Goal: Information Seeking & Learning: Learn about a topic

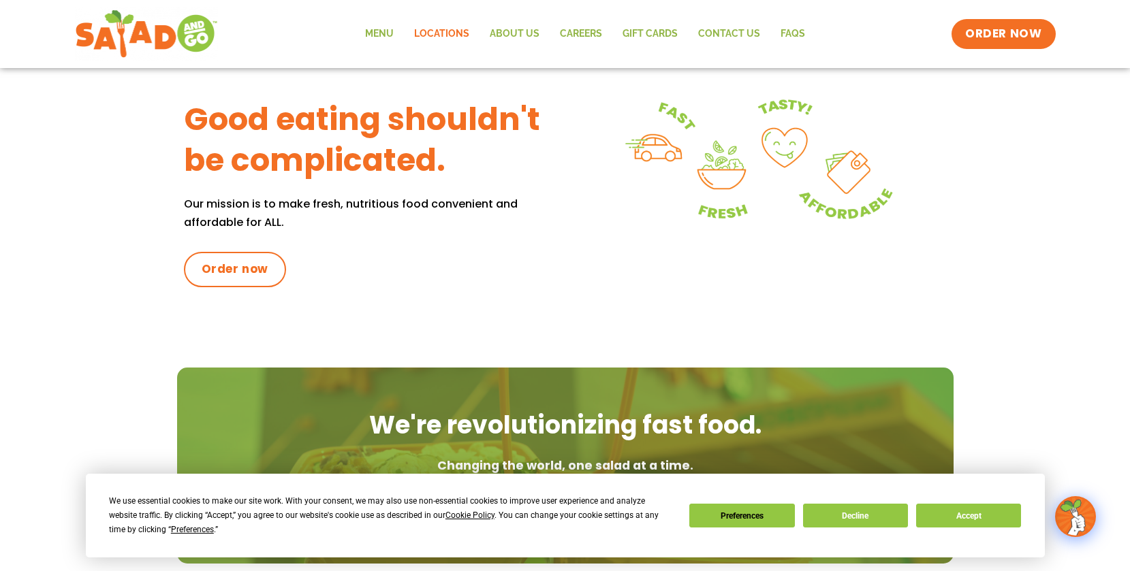
scroll to position [576, 0]
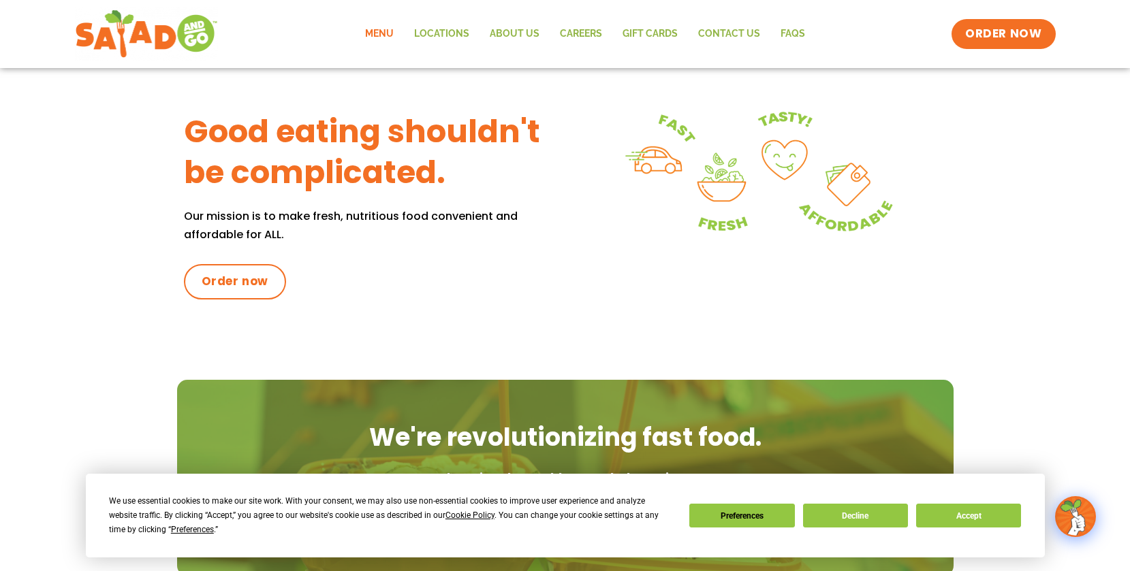
drag, startPoint x: 356, startPoint y: 29, endPoint x: 366, endPoint y: 29, distance: 10.2
click at [357, 29] on div "Menu Locations About Us Careers GIFT CARDS Contact Us FAQs Menu Menu Locations …" at bounding box center [565, 34] width 981 height 54
click at [374, 31] on link "Menu" at bounding box center [379, 33] width 49 height 31
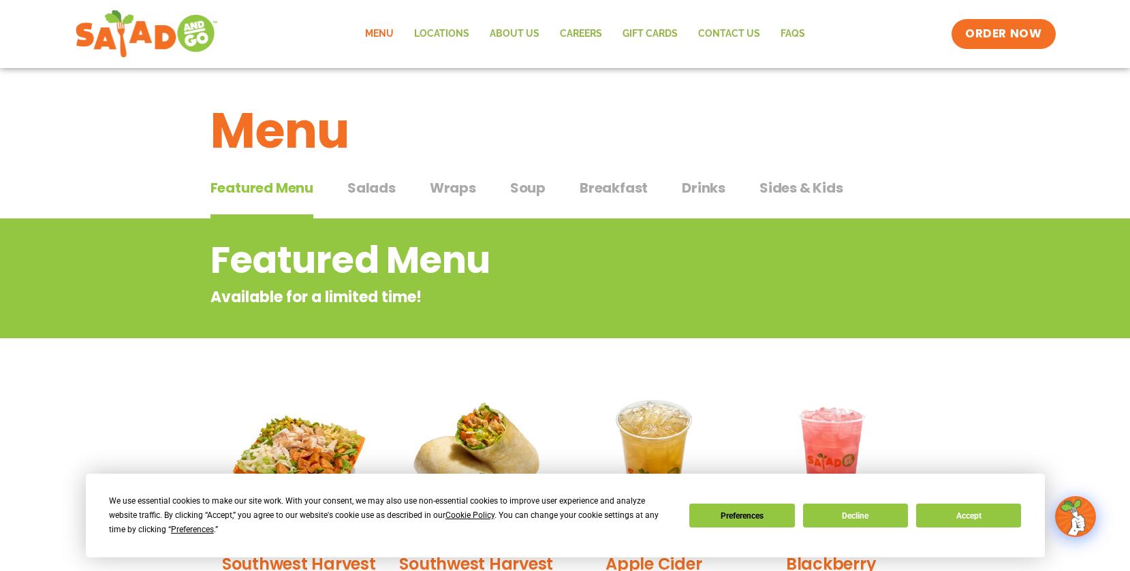
click at [396, 191] on div "Featured Menu Featured Menu Salads Salads Wraps Wraps Soup Soup Breakfast Break…" at bounding box center [565, 196] width 710 height 46
click at [385, 189] on span "Salads" at bounding box center [371, 188] width 48 height 20
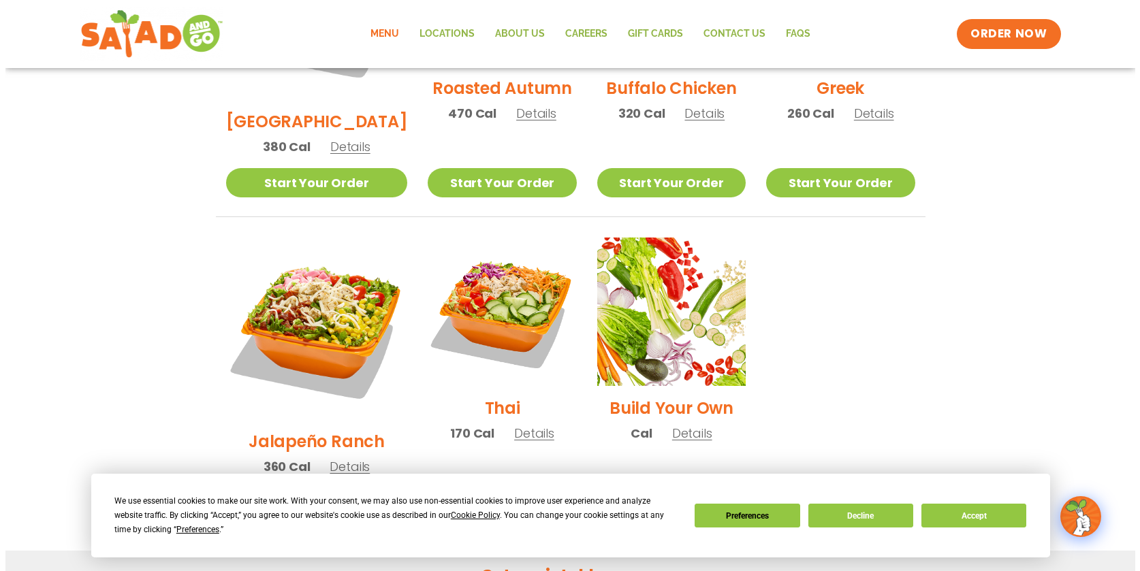
scroll to position [892, 0]
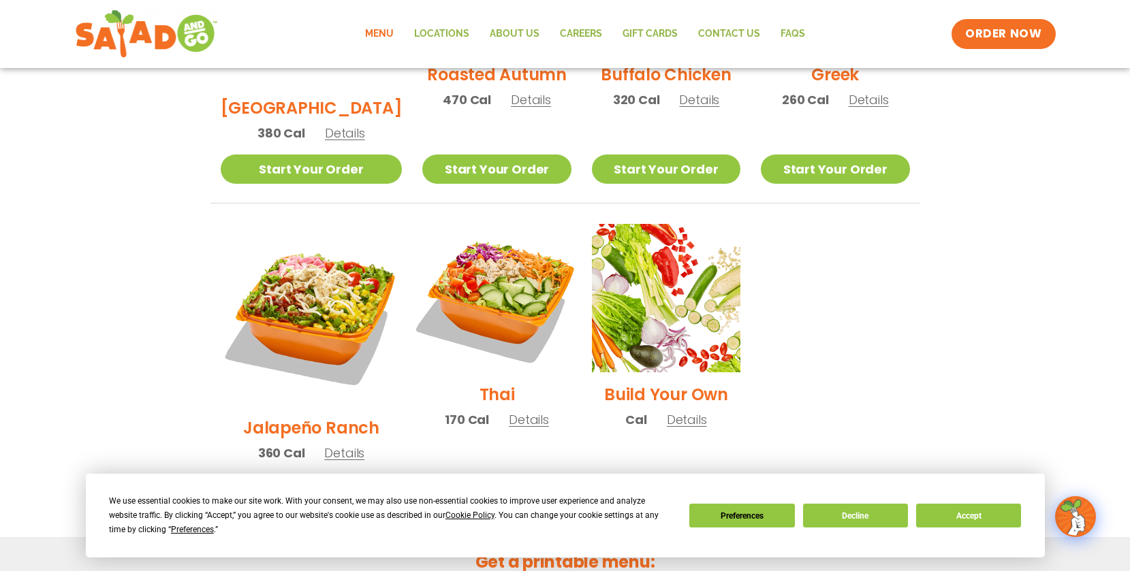
click at [512, 221] on img at bounding box center [496, 298] width 174 height 174
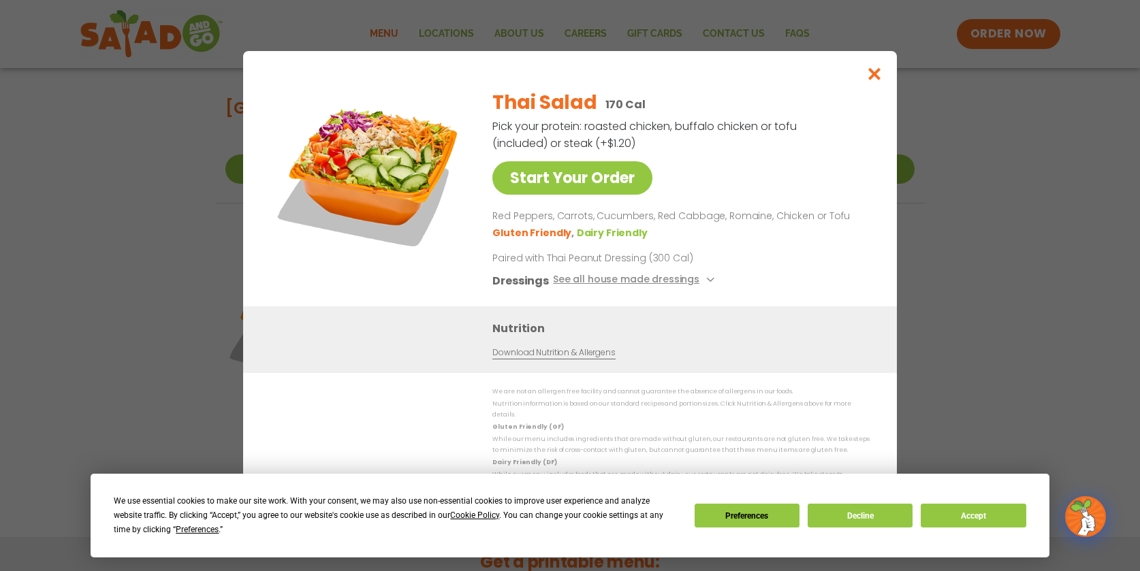
click at [187, 208] on div "Start Your Order Thai Salad 170 Cal Pick your protein: roasted chicken, buffalo…" at bounding box center [570, 285] width 1140 height 571
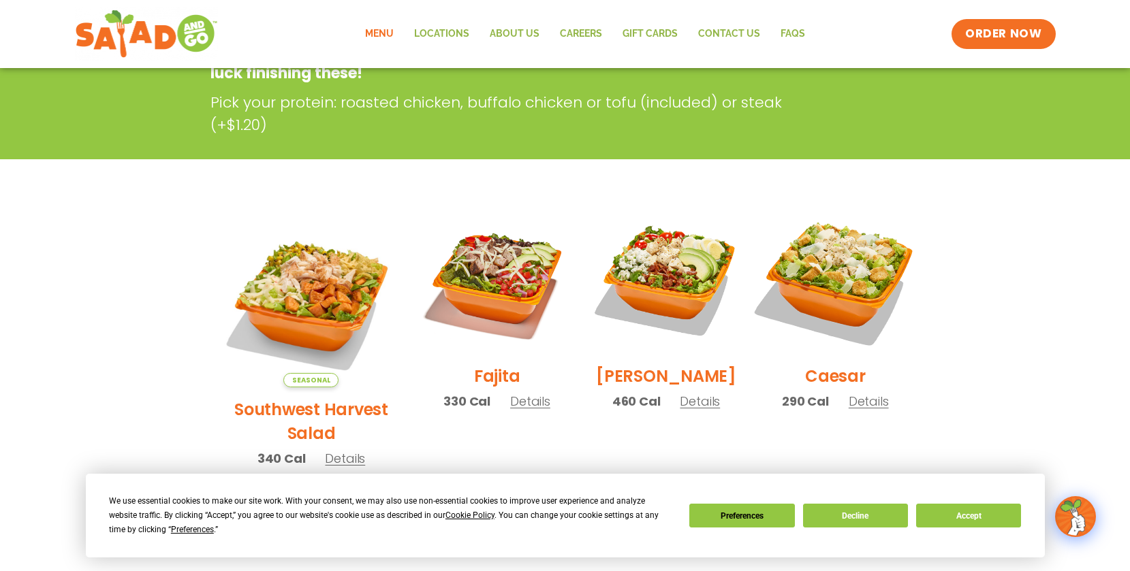
scroll to position [249, 0]
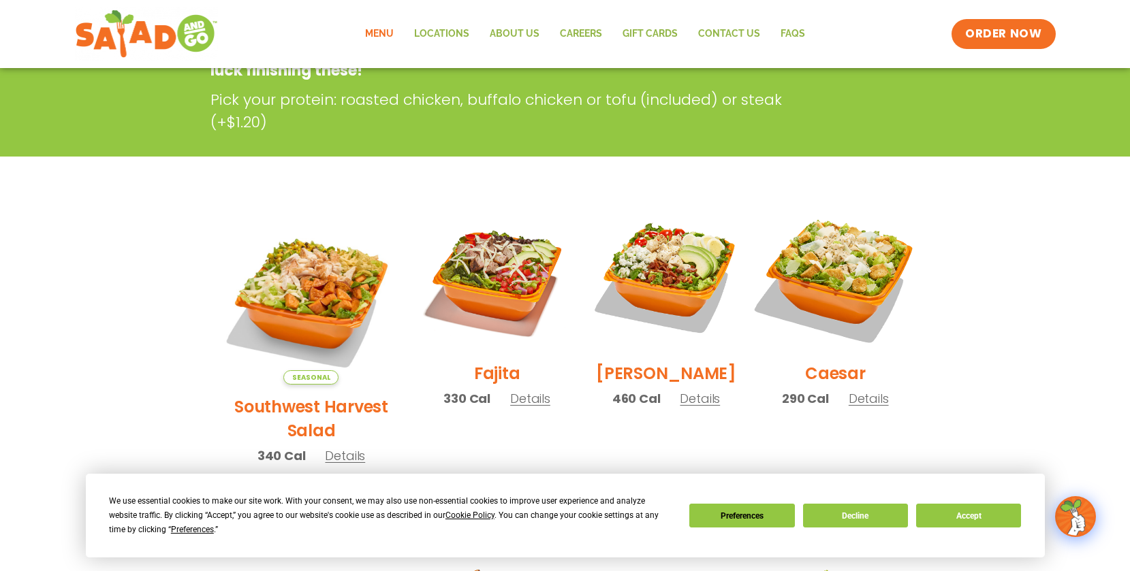
click at [835, 261] on img at bounding box center [835, 277] width 174 height 174
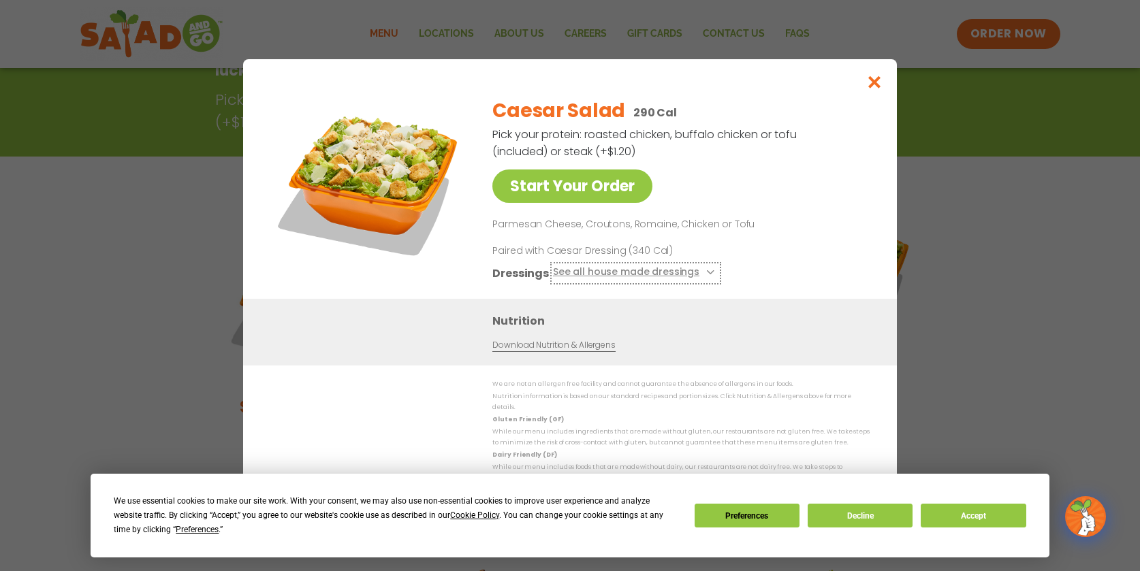
click at [699, 274] on button "See all house made dressings" at bounding box center [635, 272] width 165 height 17
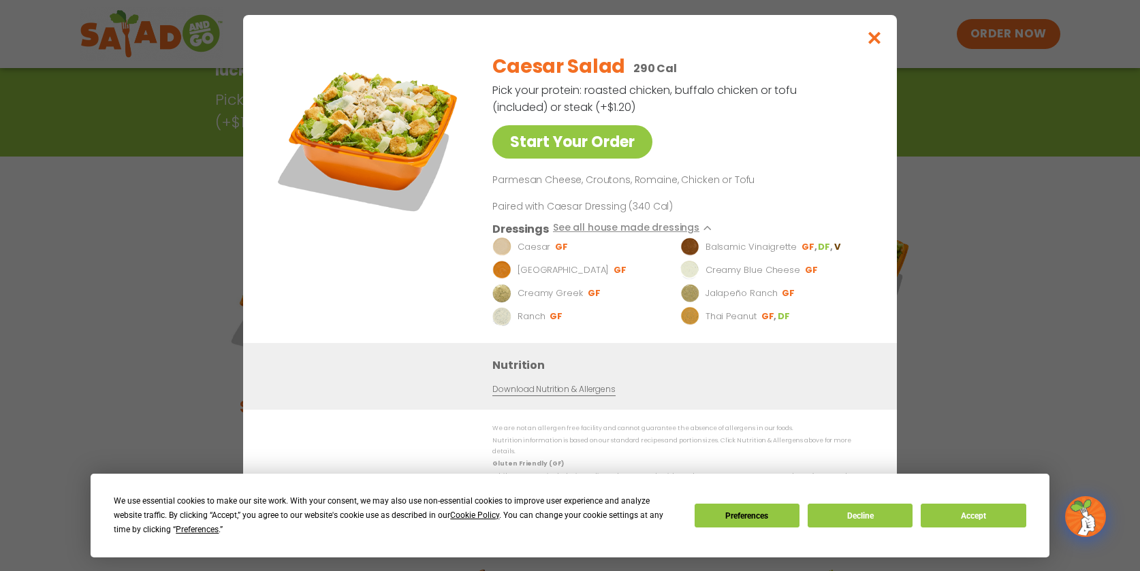
click at [522, 253] on p "Caesar" at bounding box center [533, 247] width 33 height 14
click at [706, 231] on icon at bounding box center [708, 227] width 5 height 5
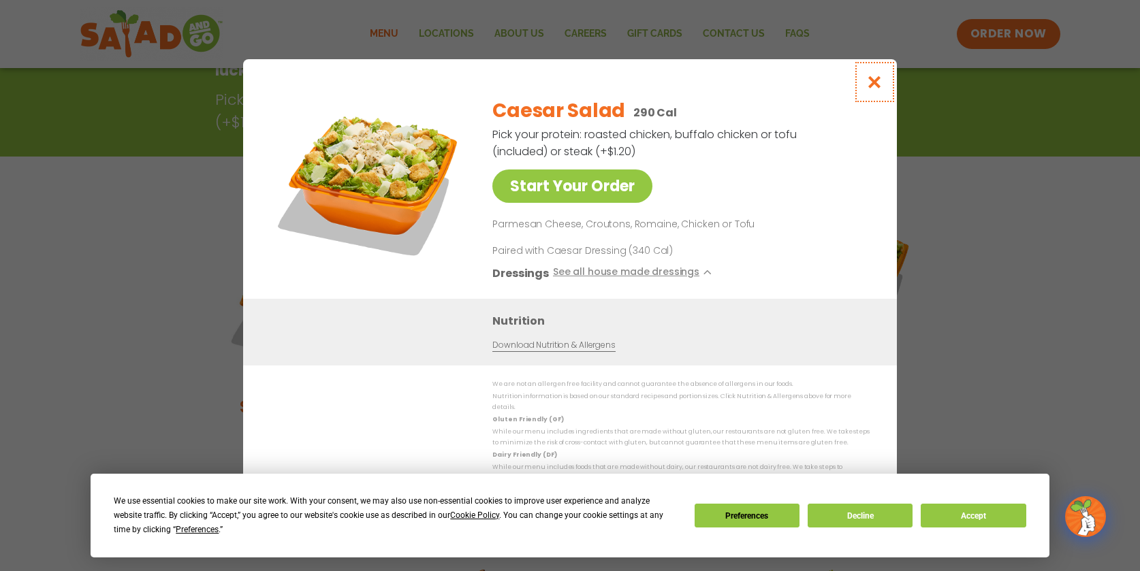
click at [878, 86] on icon "Close modal" at bounding box center [874, 82] width 17 height 14
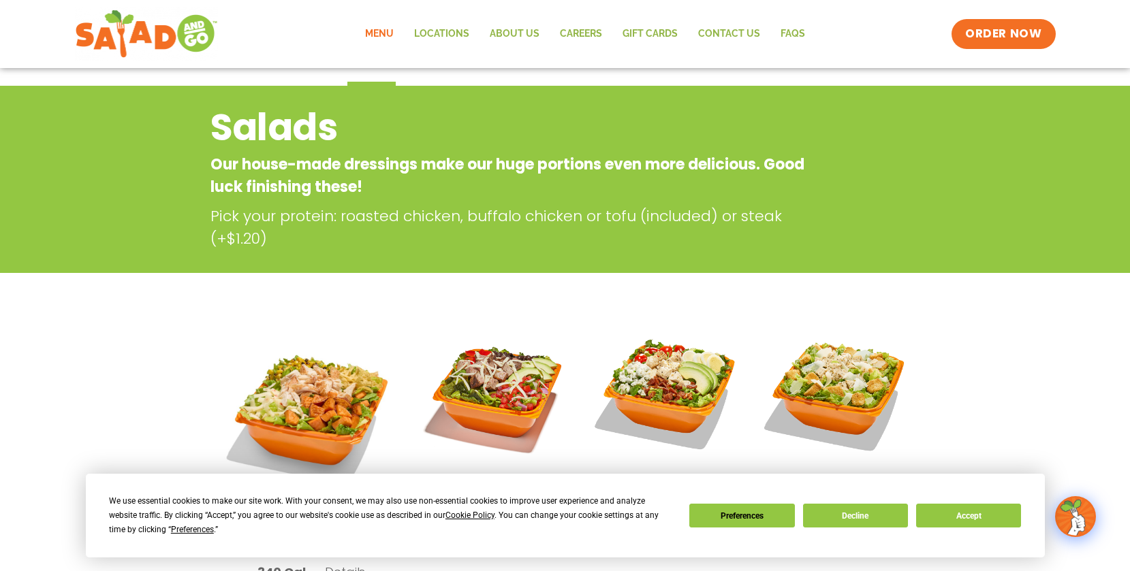
scroll to position [0, 0]
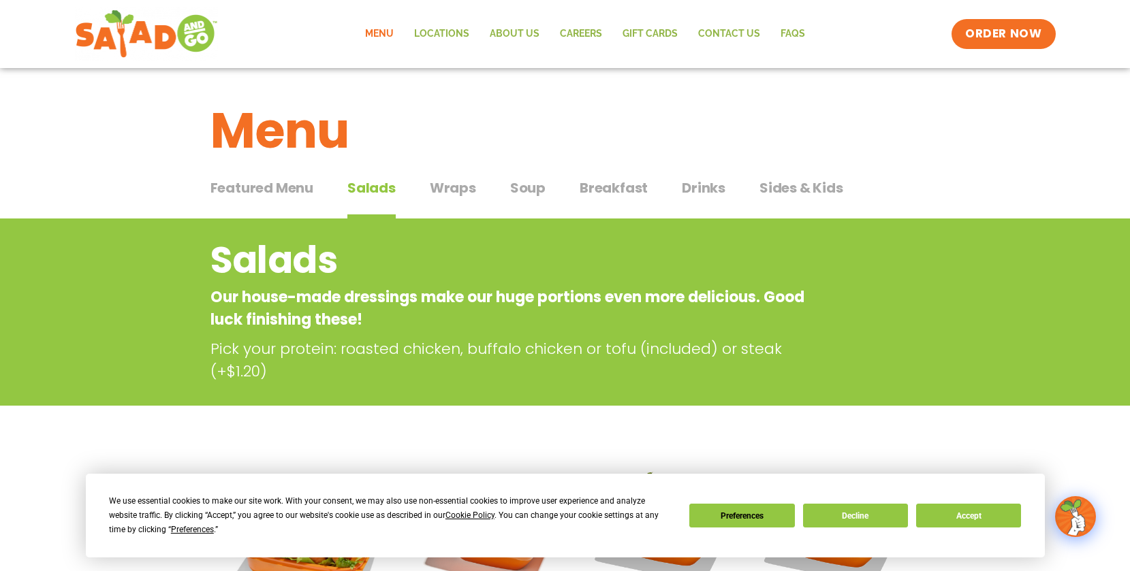
click at [466, 187] on span "Wraps" at bounding box center [453, 188] width 46 height 20
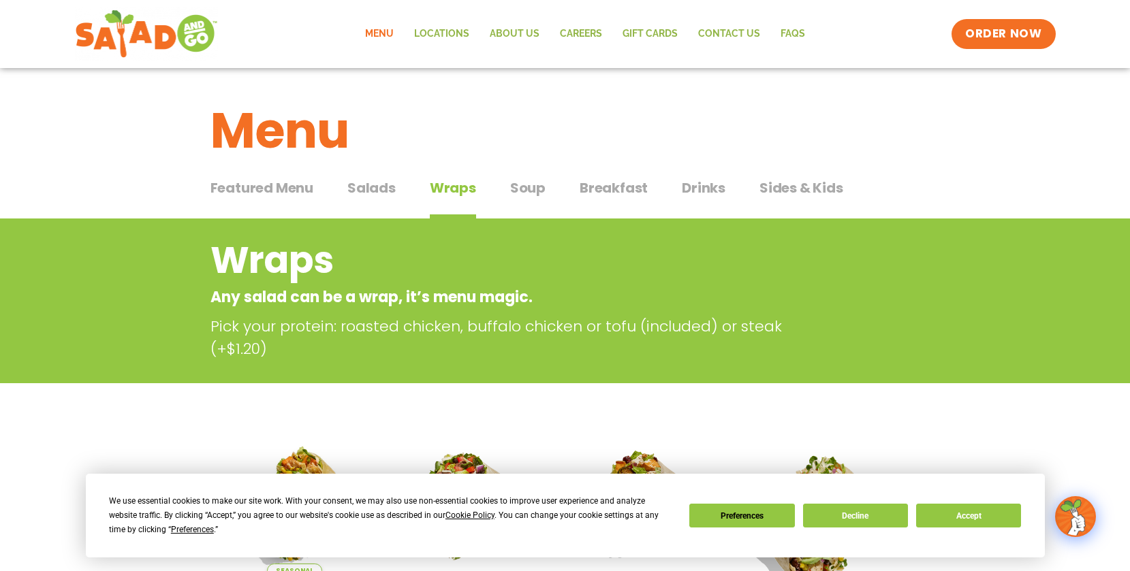
click at [533, 185] on span "Soup" at bounding box center [527, 188] width 35 height 20
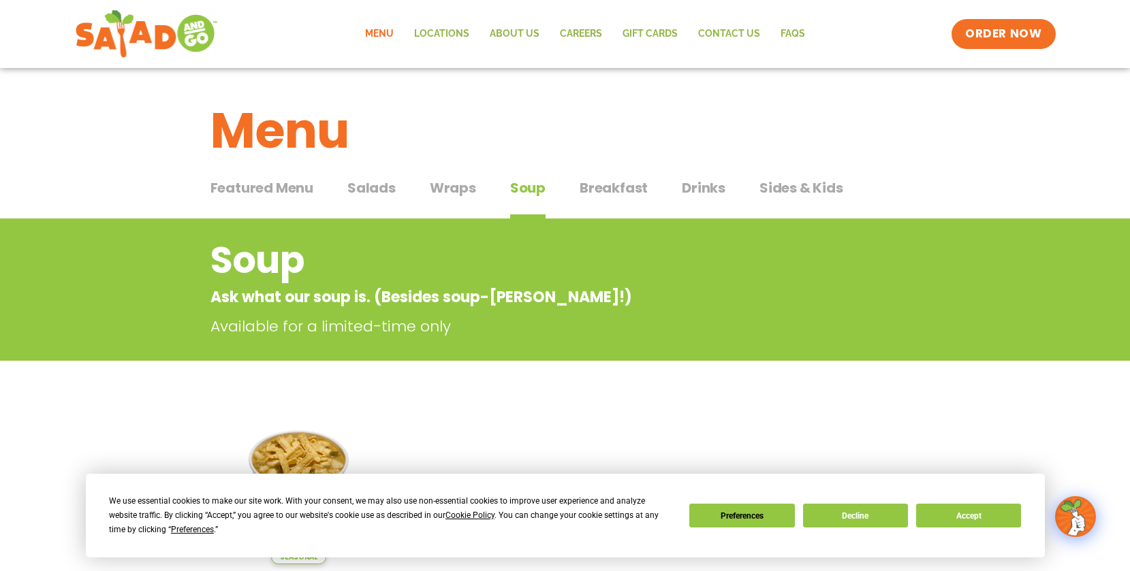
click at [591, 184] on span "Breakfast" at bounding box center [613, 188] width 68 height 20
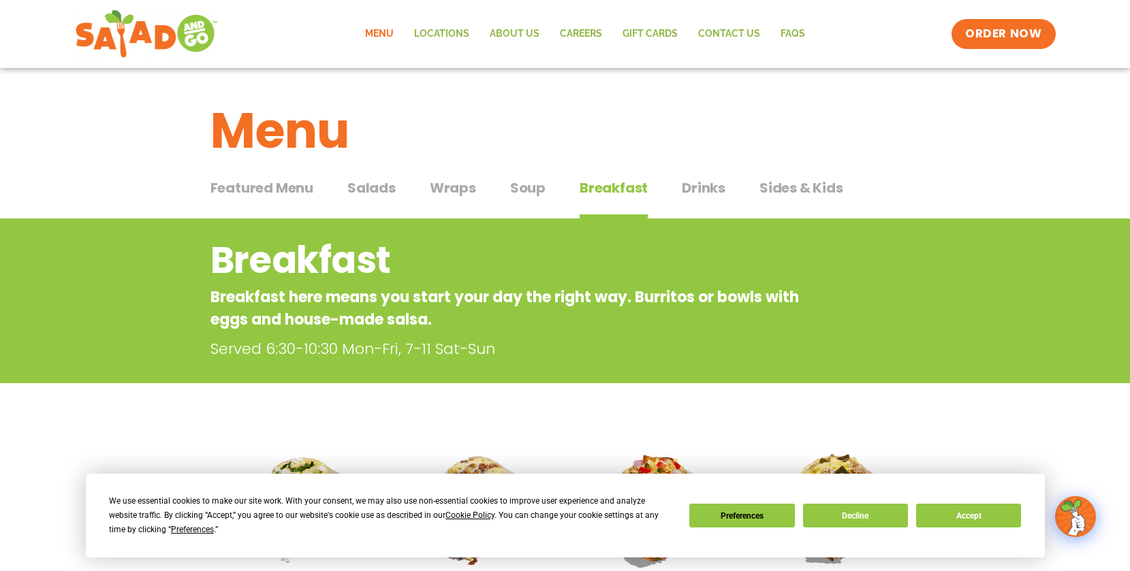
click at [654, 190] on div "Featured Menu Featured Menu Salads Salads Wraps Wraps Soup Soup Breakfast Break…" at bounding box center [565, 196] width 710 height 46
click at [686, 190] on span "Drinks" at bounding box center [704, 188] width 44 height 20
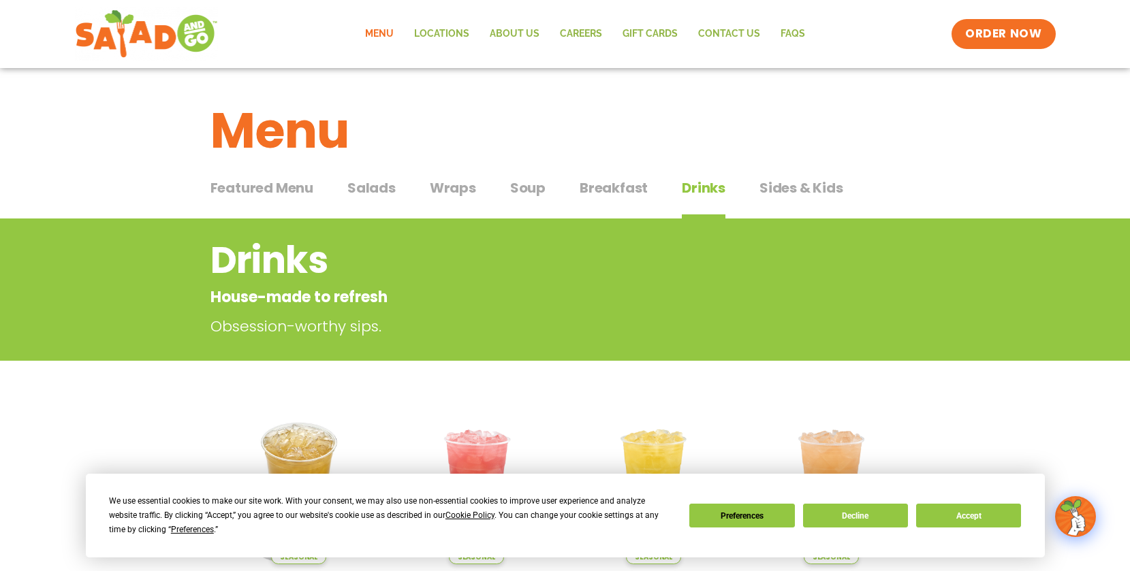
click at [761, 187] on span "Sides & Kids" at bounding box center [801, 188] width 84 height 20
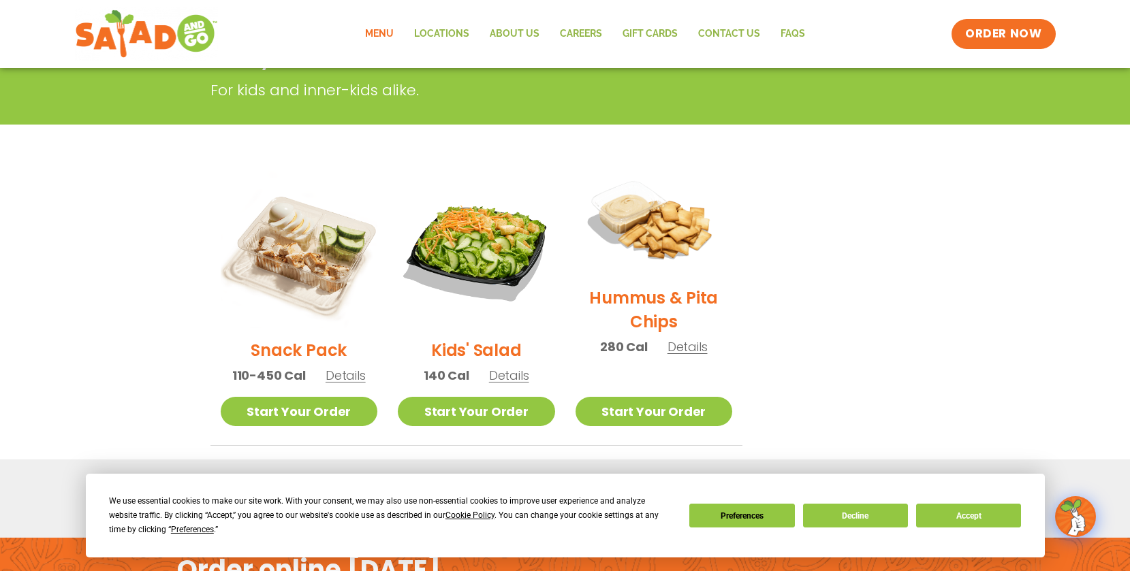
scroll to position [236, 0]
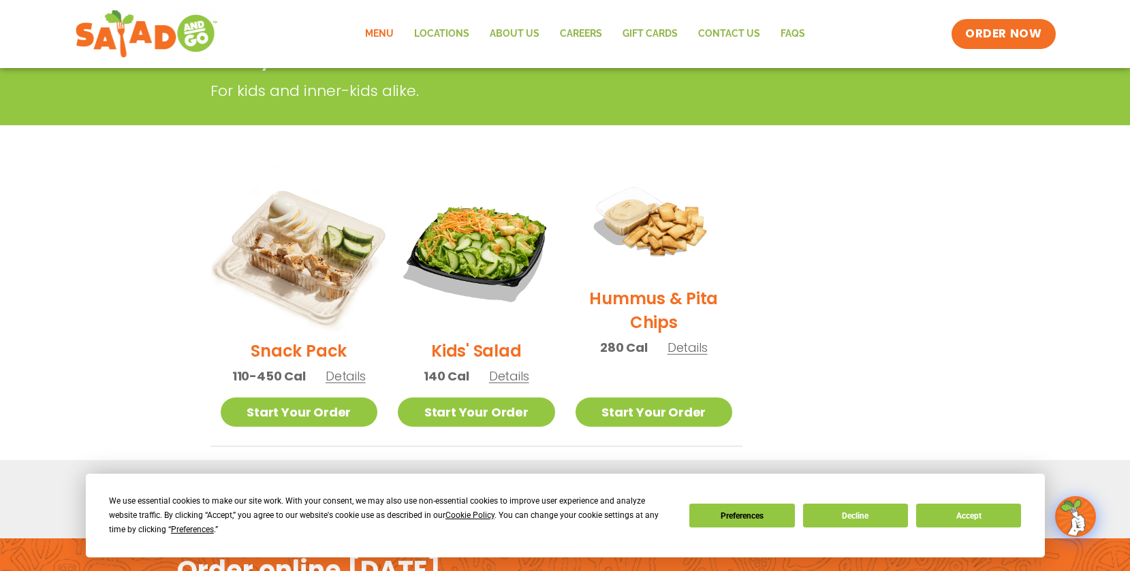
drag, startPoint x: 380, startPoint y: 223, endPoint x: 367, endPoint y: 227, distance: 13.4
click at [380, 223] on li "Snack Pack 110-450 Cal Details Start Your Order Start Your Order Snack Pack 110…" at bounding box center [299, 309] width 178 height 275
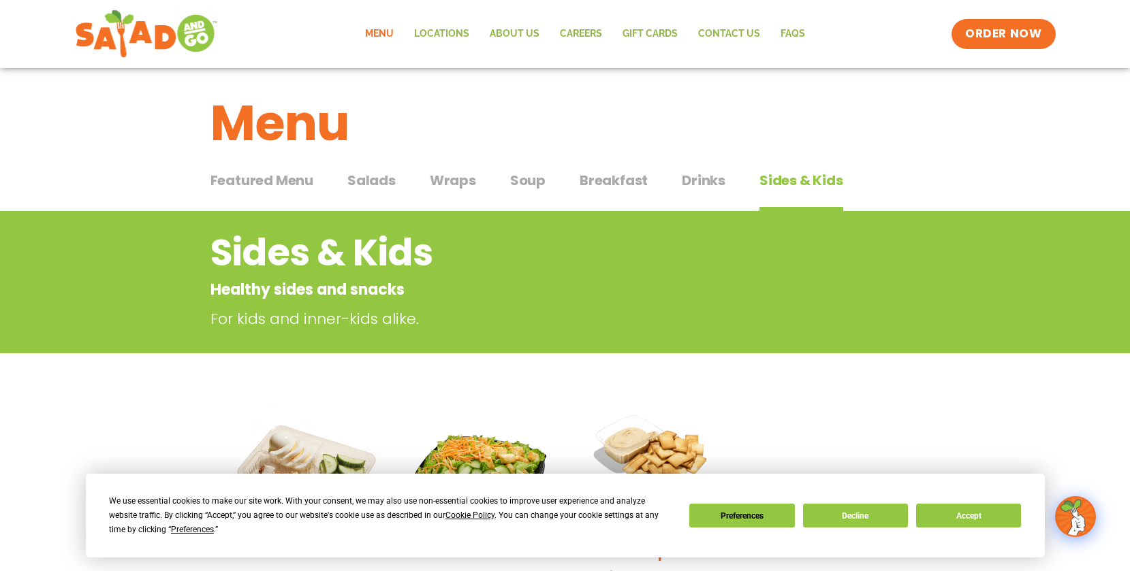
scroll to position [0, 0]
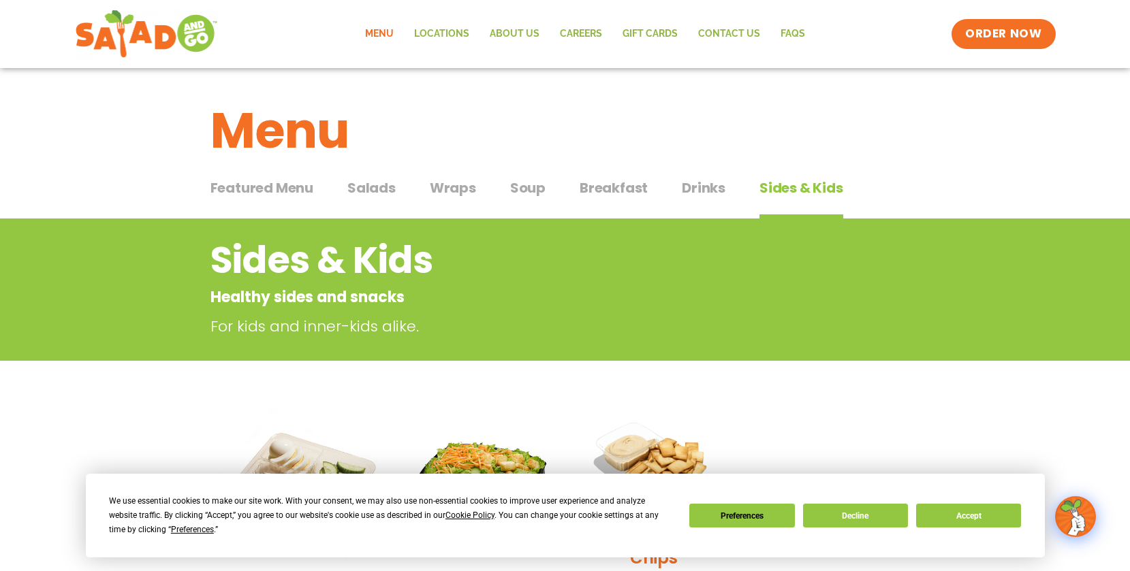
click at [539, 188] on span "Soup" at bounding box center [527, 188] width 35 height 20
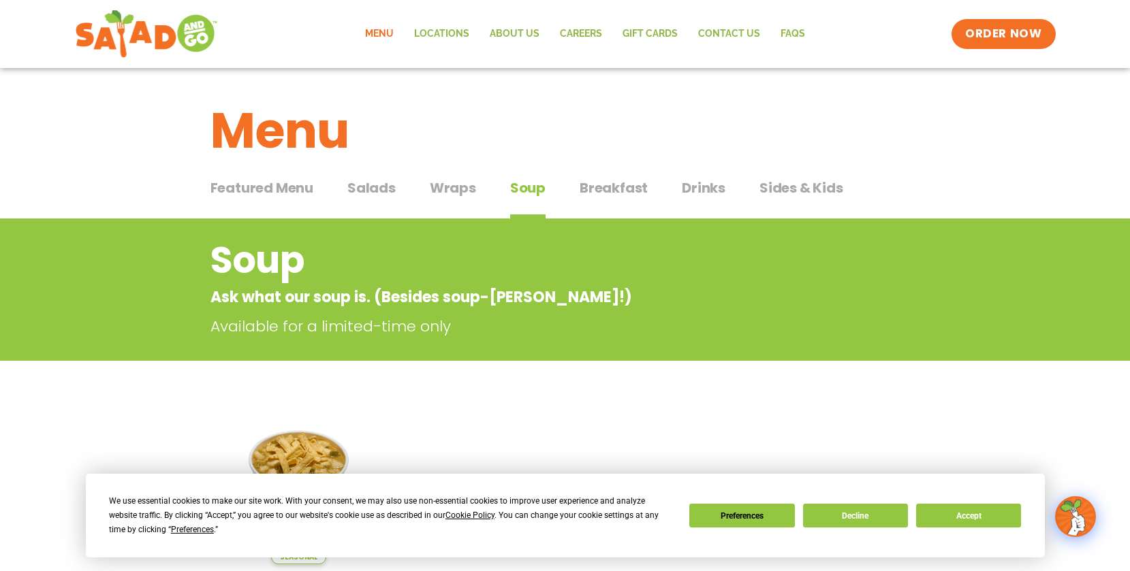
click at [445, 189] on span "Wraps" at bounding box center [453, 188] width 46 height 20
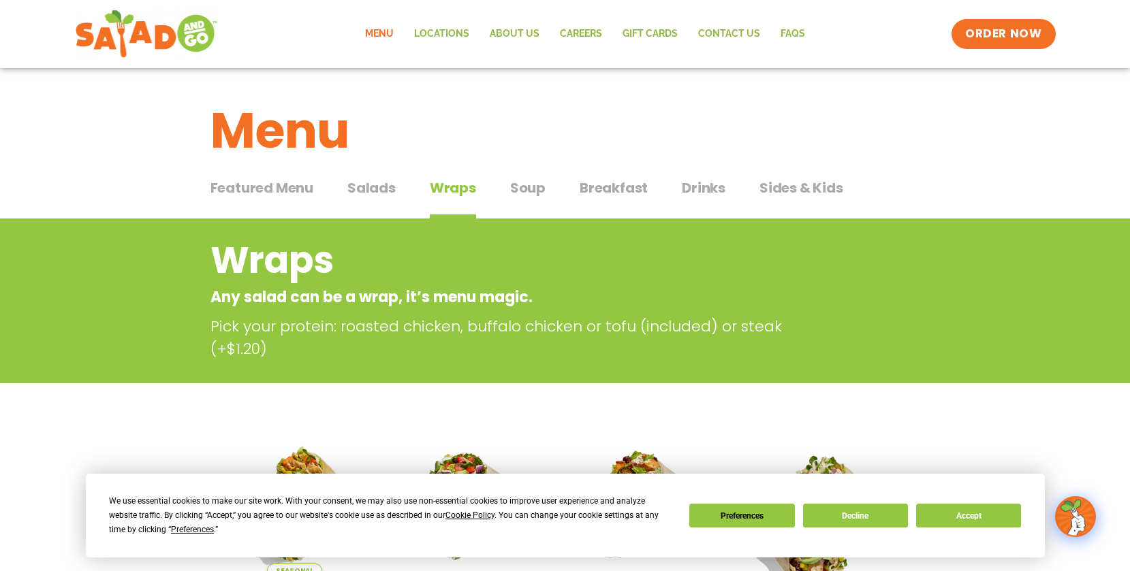
click at [410, 187] on div "Featured Menu Featured Menu Salads Salads Wraps Wraps Soup Soup Breakfast Break…" at bounding box center [565, 196] width 710 height 46
click at [403, 188] on div "Featured Menu Featured Menu Salads Salads Wraps Wraps Soup Soup Breakfast Break…" at bounding box center [565, 196] width 710 height 46
